Goal: Task Accomplishment & Management: Manage account settings

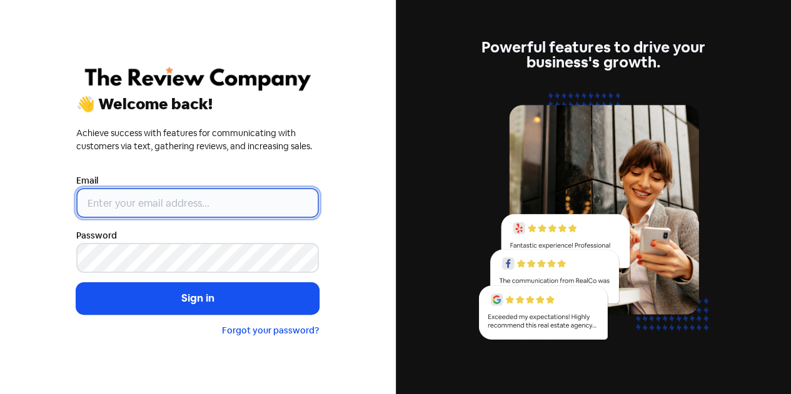
type input "[EMAIL_ADDRESS][DOMAIN_NAME]"
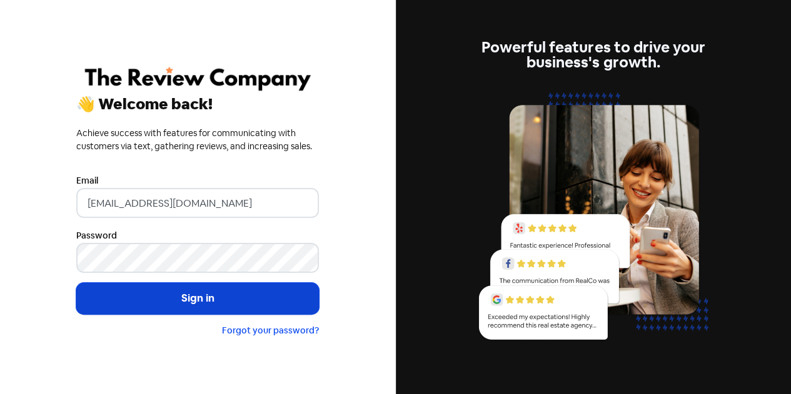
click at [179, 301] on button "Sign in" at bounding box center [197, 298] width 242 height 31
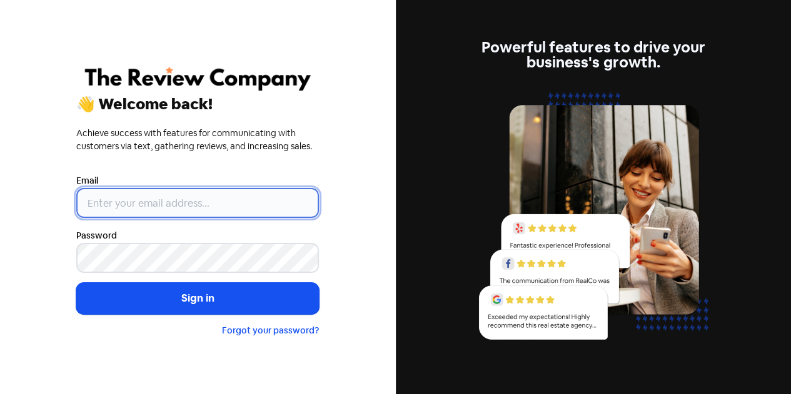
click at [100, 201] on input "email" at bounding box center [197, 203] width 242 height 30
type input "[EMAIL_ADDRESS][DOMAIN_NAME]"
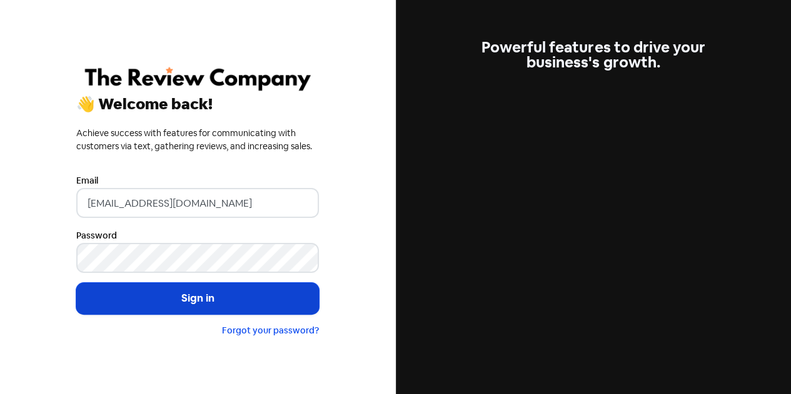
click at [189, 297] on button "Sign in" at bounding box center [197, 298] width 242 height 31
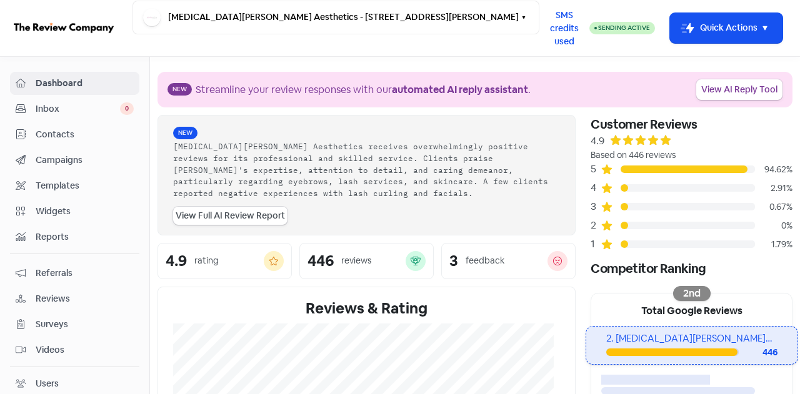
click at [61, 131] on span "Contacts" at bounding box center [85, 134] width 98 height 13
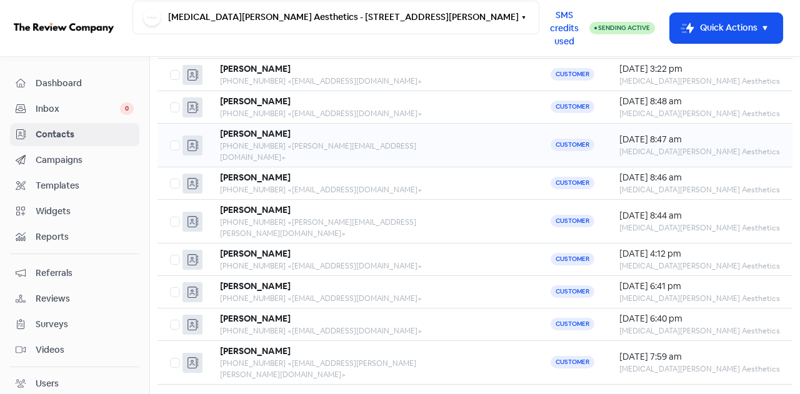
scroll to position [164, 0]
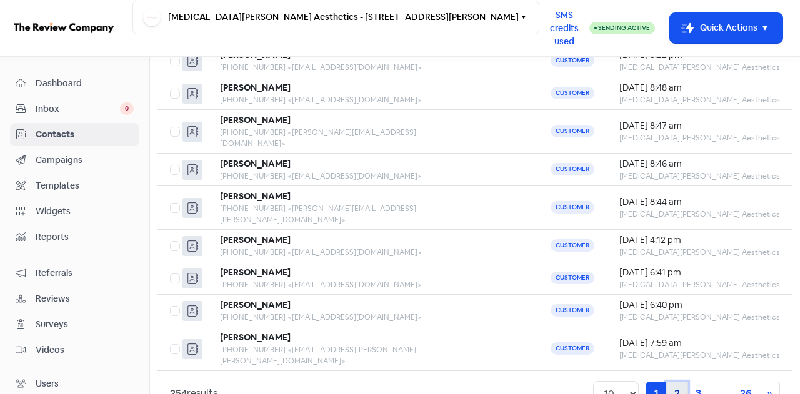
click at [669, 382] on link "2" at bounding box center [677, 394] width 22 height 24
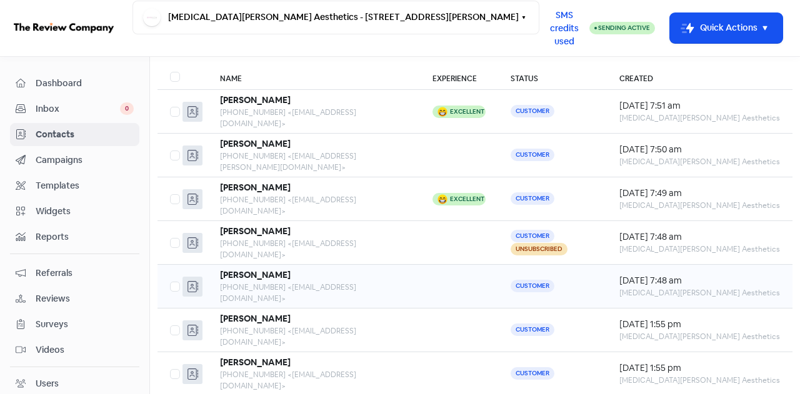
scroll to position [164, 0]
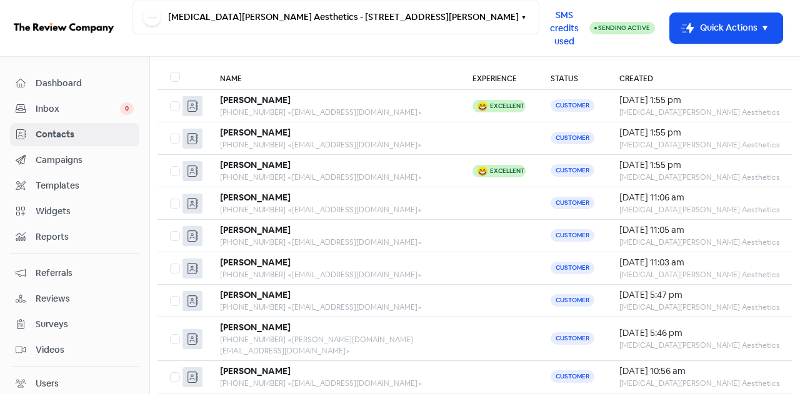
scroll to position [164, 0]
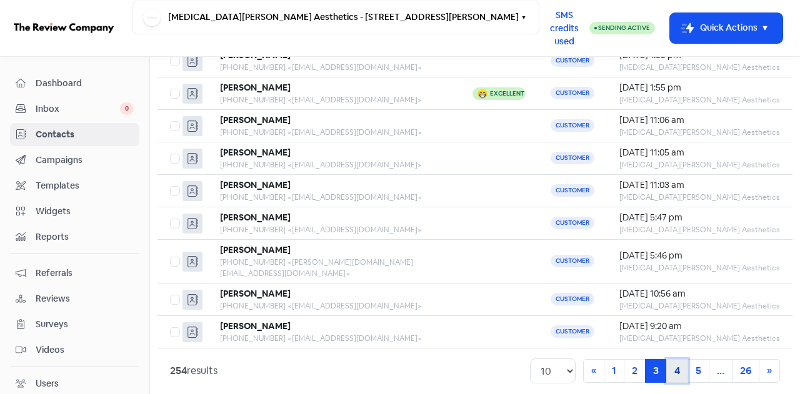
click at [669, 359] on link "4" at bounding box center [677, 371] width 22 height 24
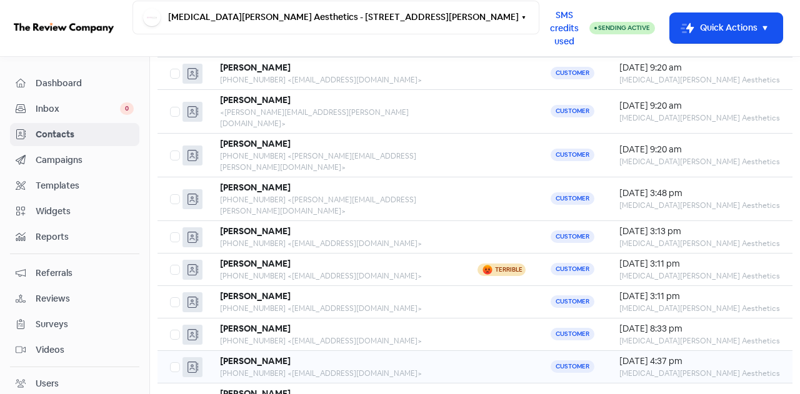
scroll to position [164, 0]
